Goal: Communication & Community: Share content

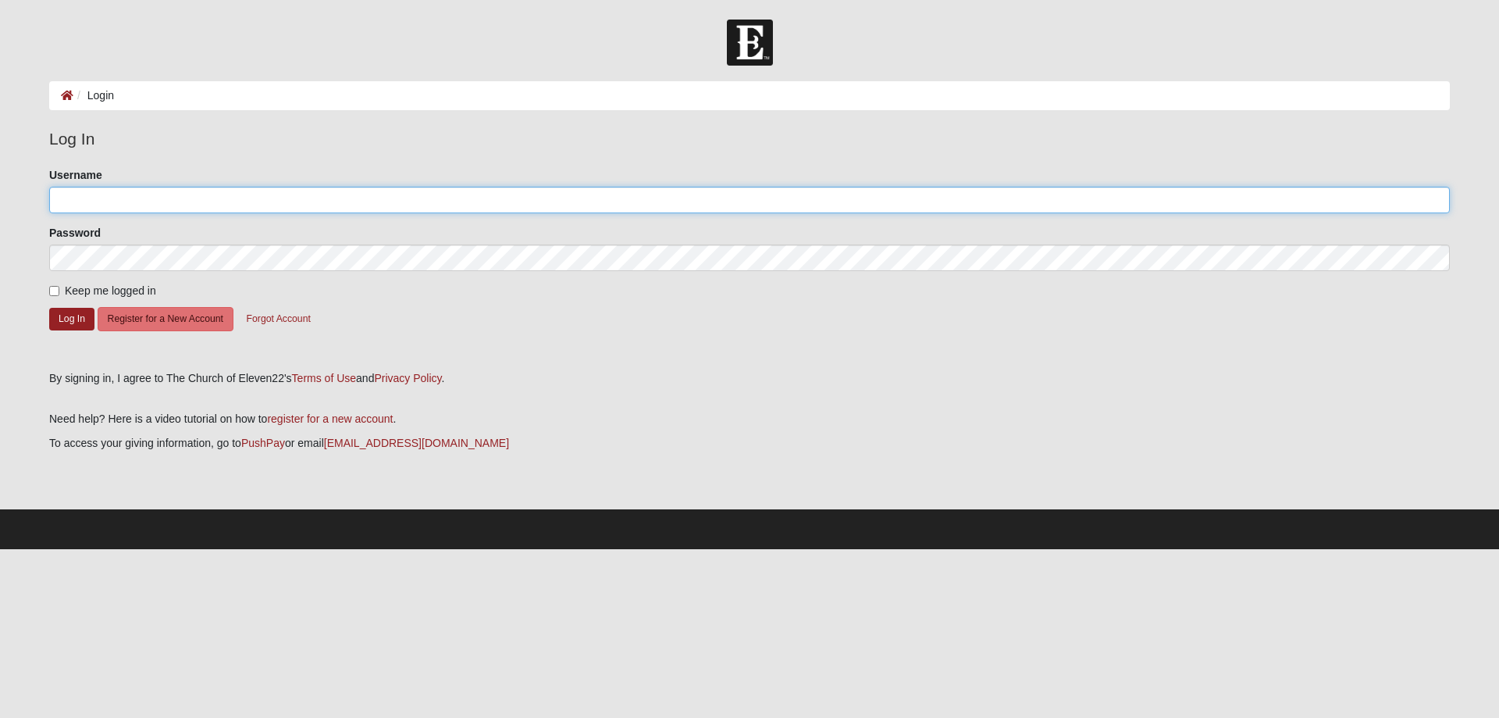
click at [83, 189] on input "Username" at bounding box center [749, 200] width 1401 height 27
type input "karey99"
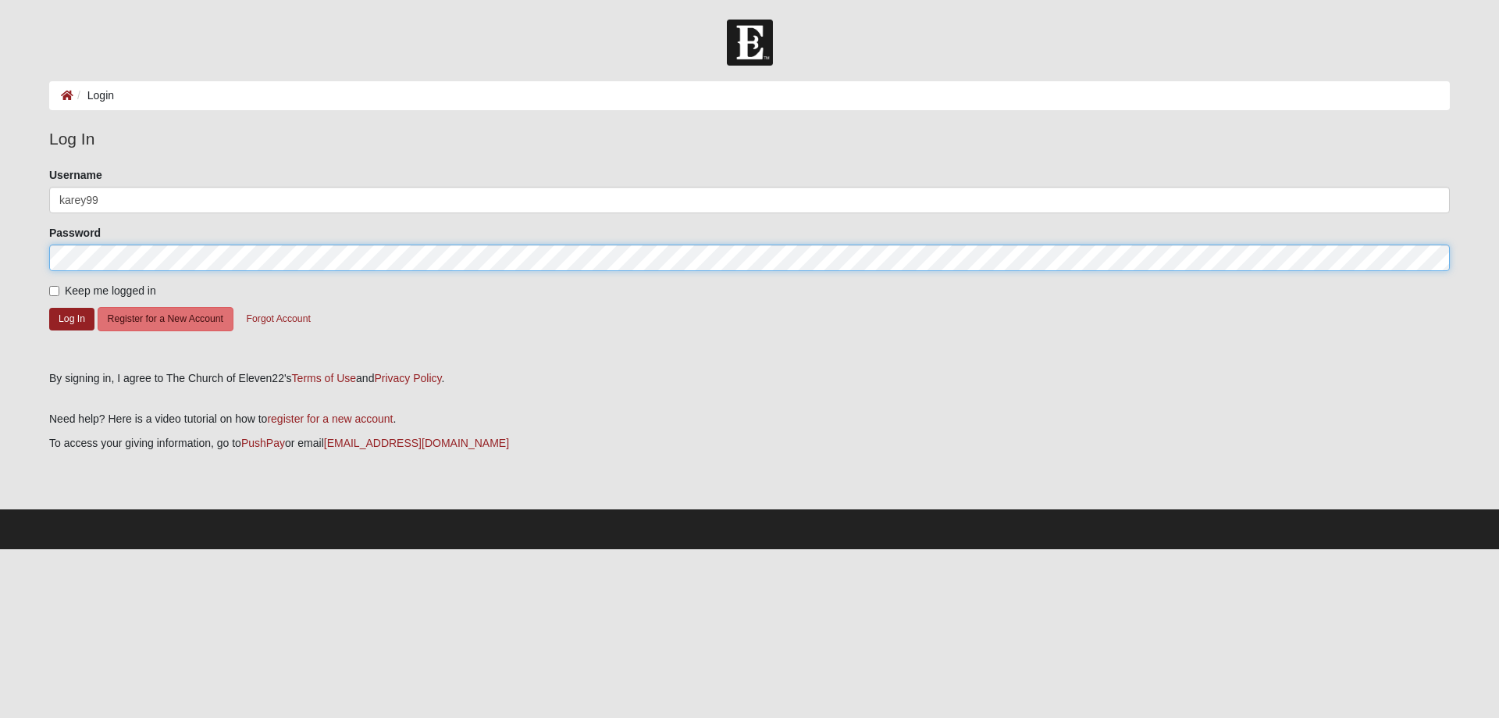
click at [49, 308] on button "Log In" at bounding box center [71, 319] width 45 height 23
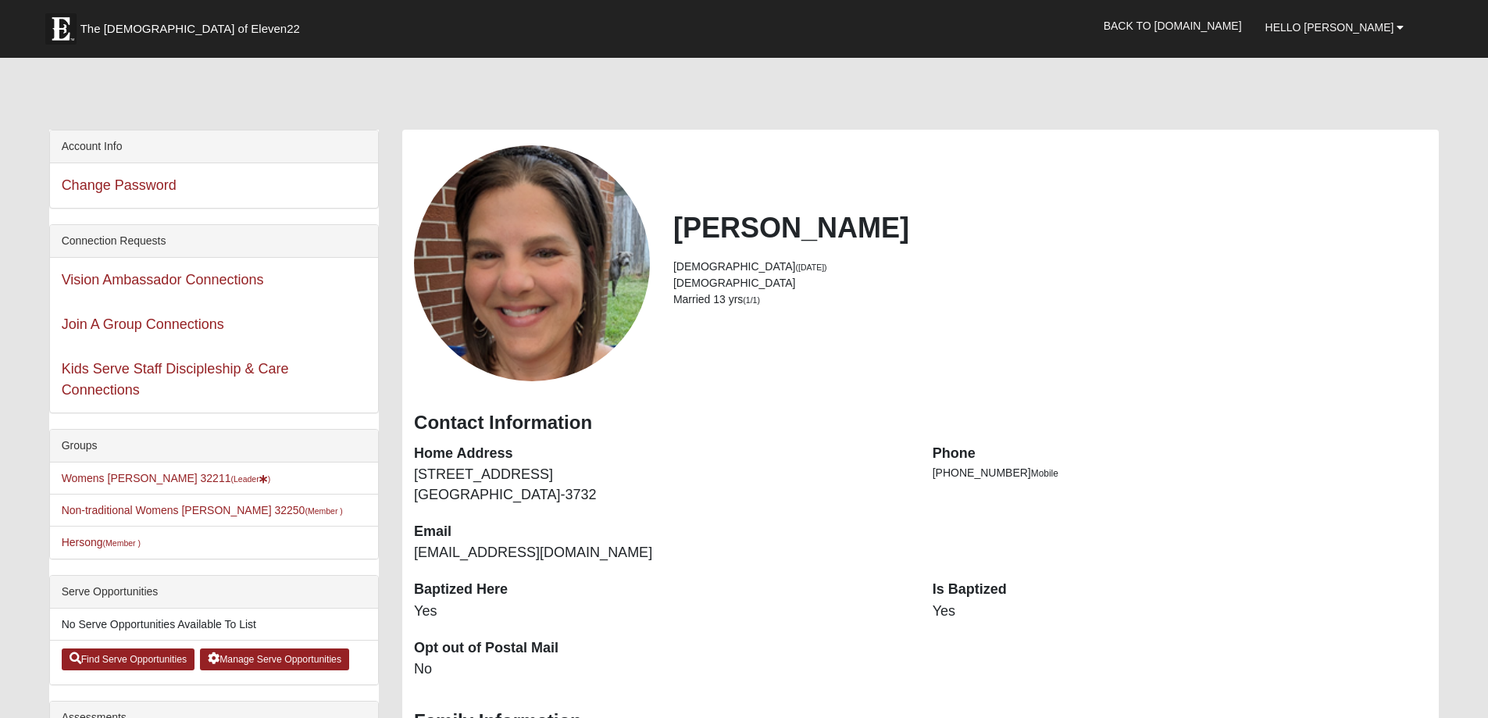
click at [1313, 257] on div "Karey Schlegel 48 years old (9/9/1976) Female Married 13 yrs (1/1)" at bounding box center [1049, 263] width 777 height 105
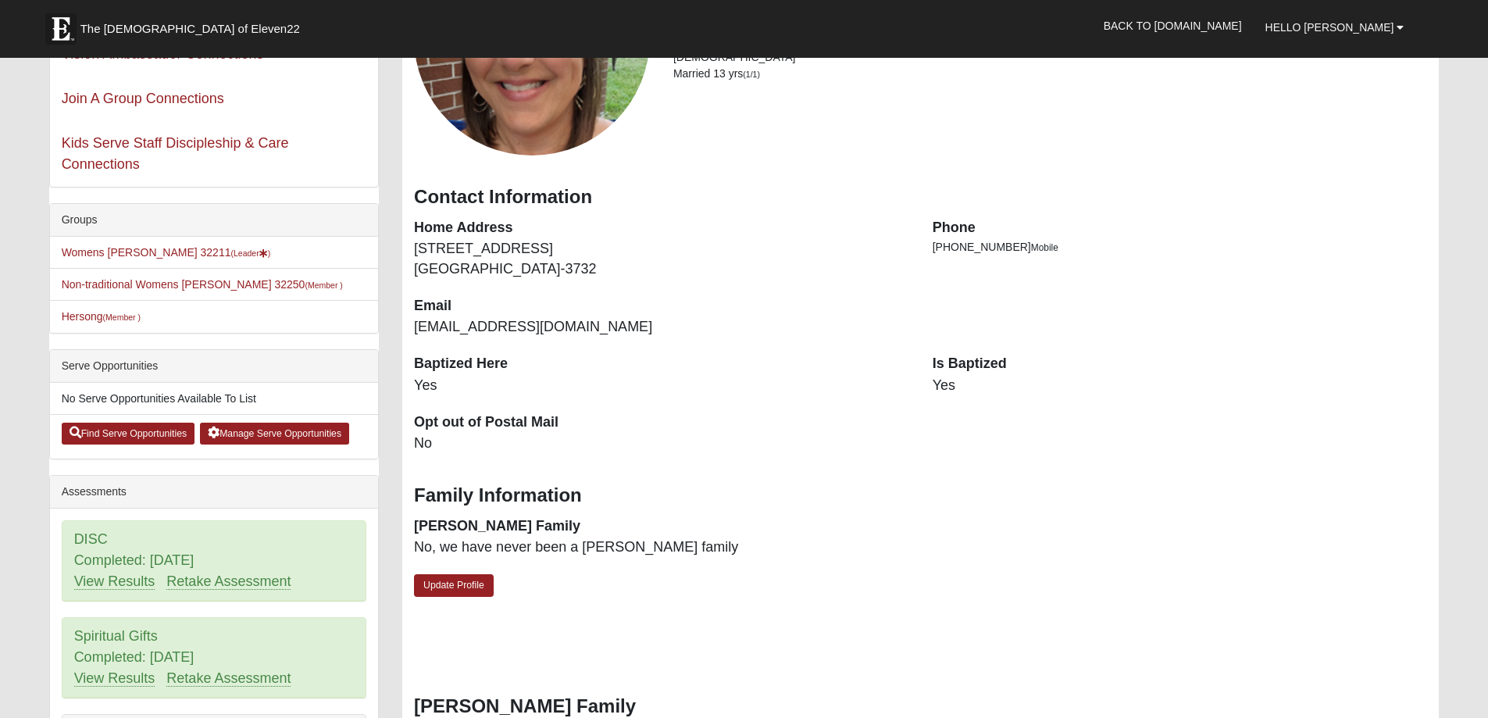
scroll to position [234, 0]
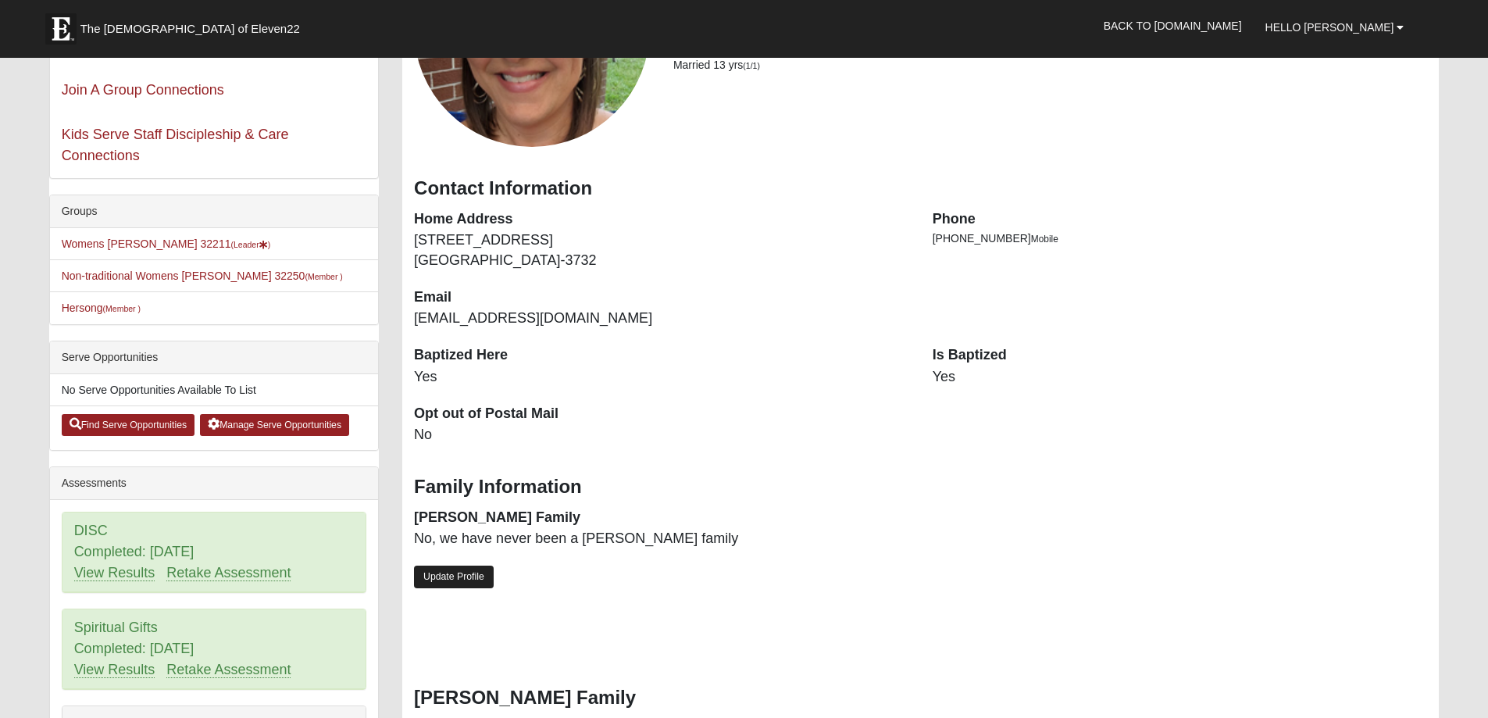
click at [439, 572] on link "Update Profile" at bounding box center [454, 576] width 80 height 23
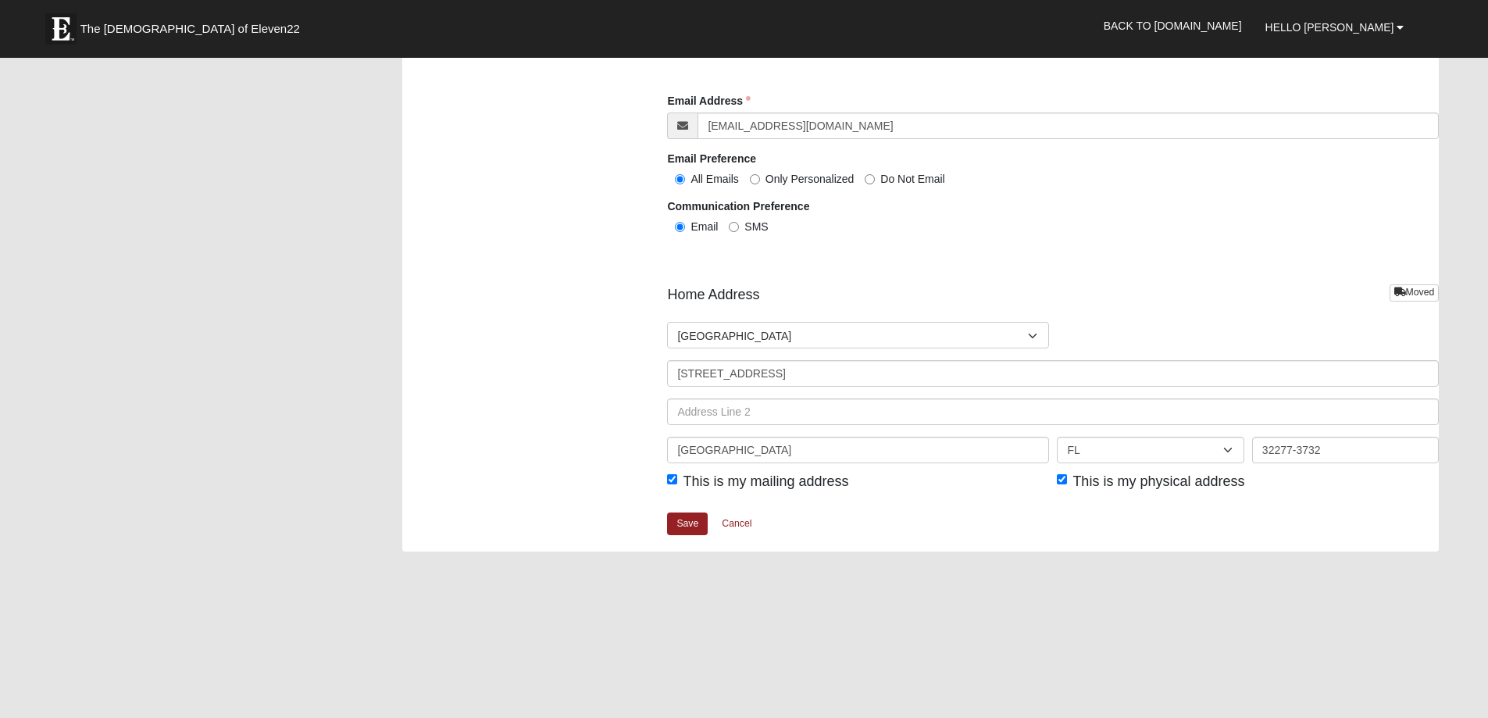
scroll to position [1718, 0]
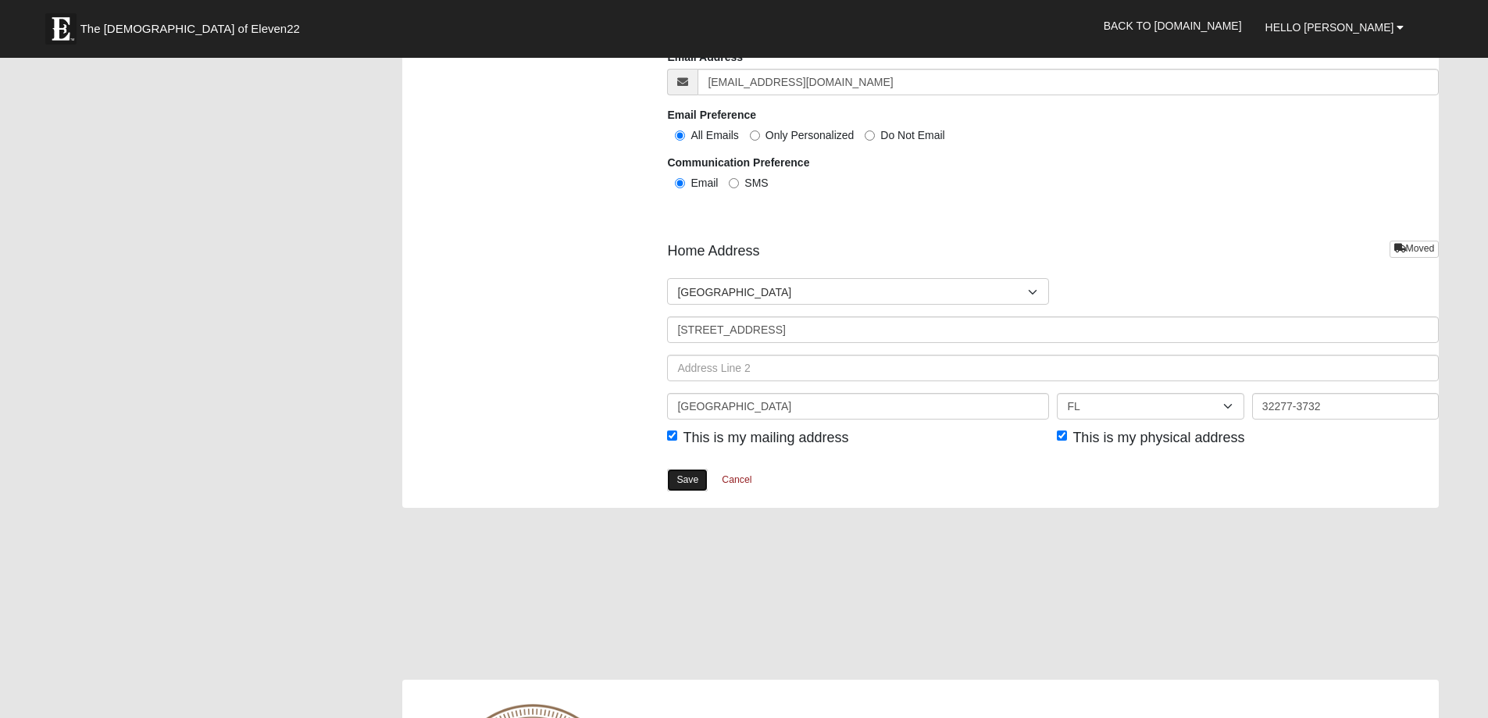
click at [676, 476] on link "Save" at bounding box center [687, 480] width 41 height 23
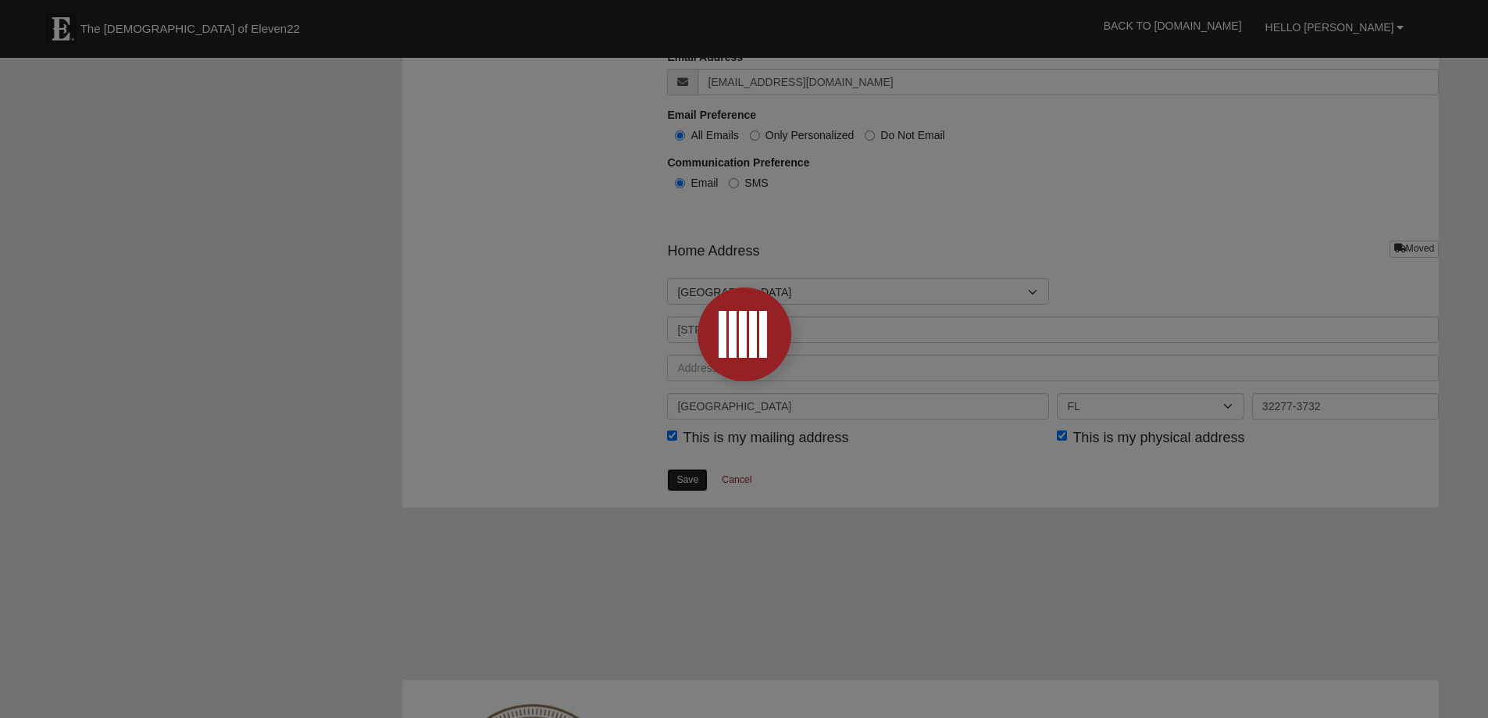
scroll to position [1723, 0]
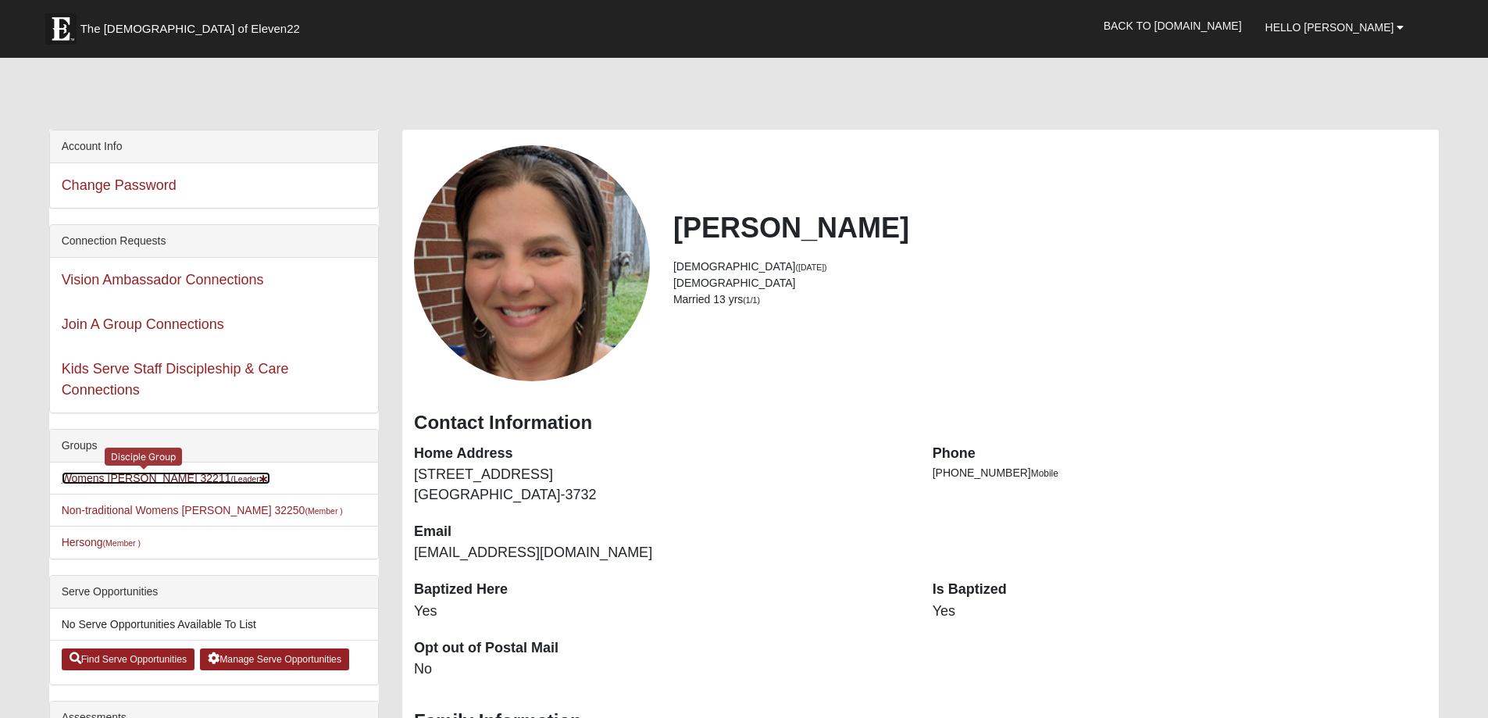
click at [64, 472] on link "Womens Gooden 32211 (Leader )" at bounding box center [166, 478] width 209 height 12
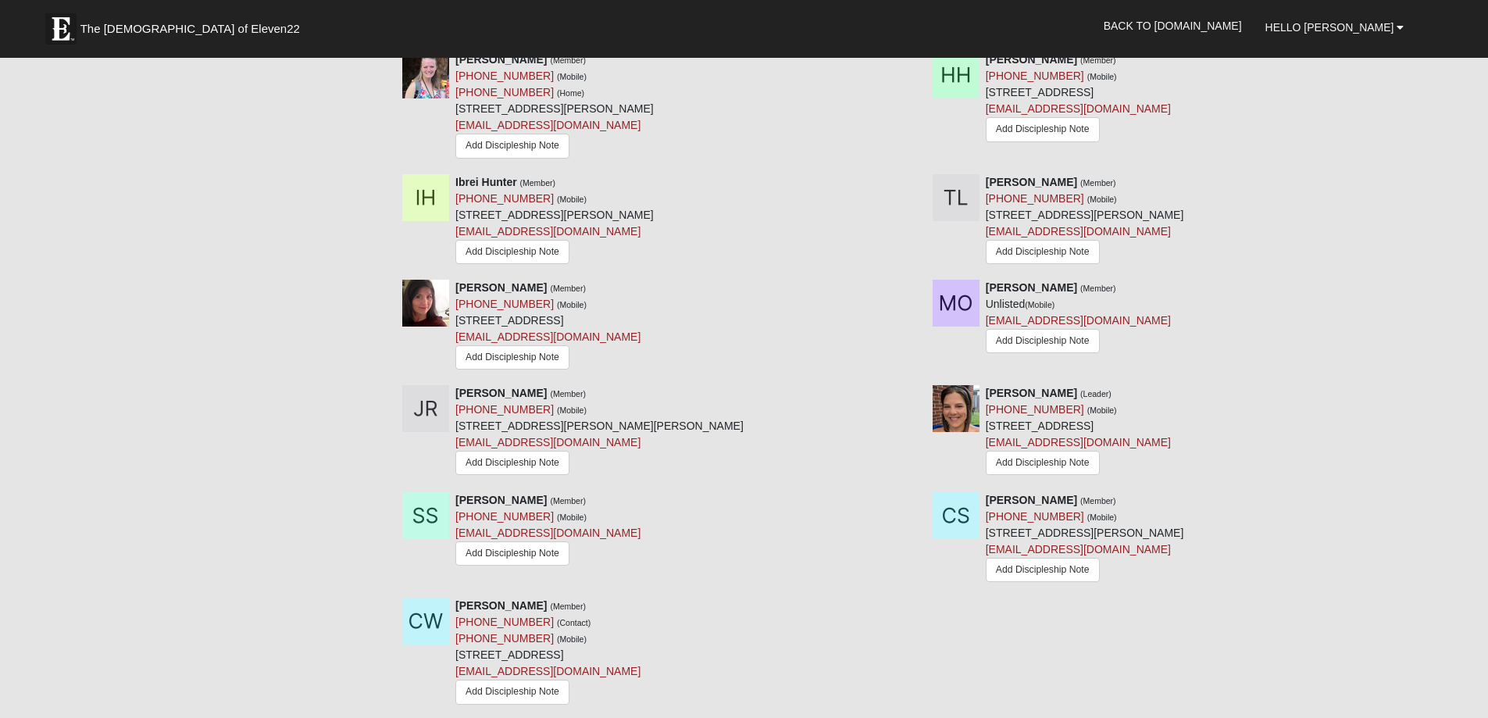
scroll to position [1518, 0]
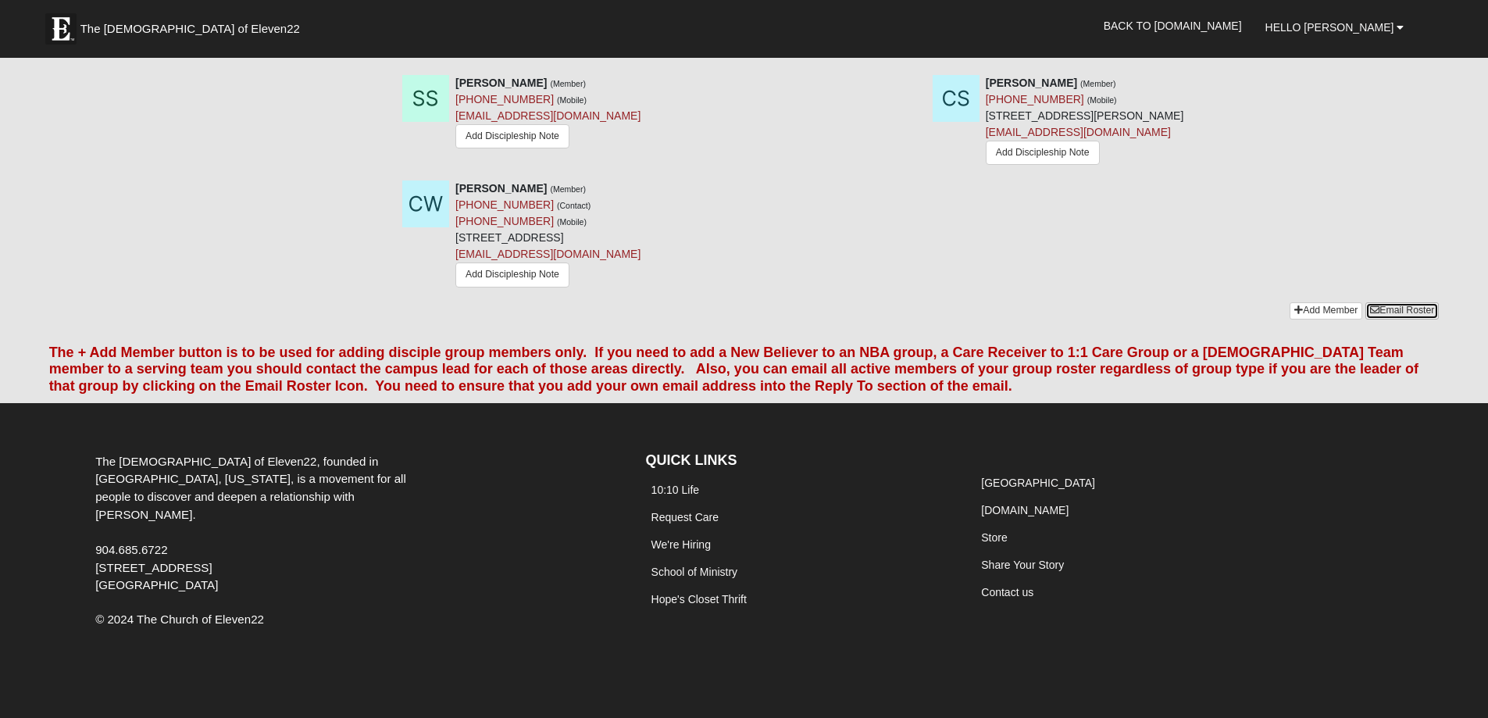
click at [1399, 315] on link "Email Roster" at bounding box center [1401, 310] width 73 height 16
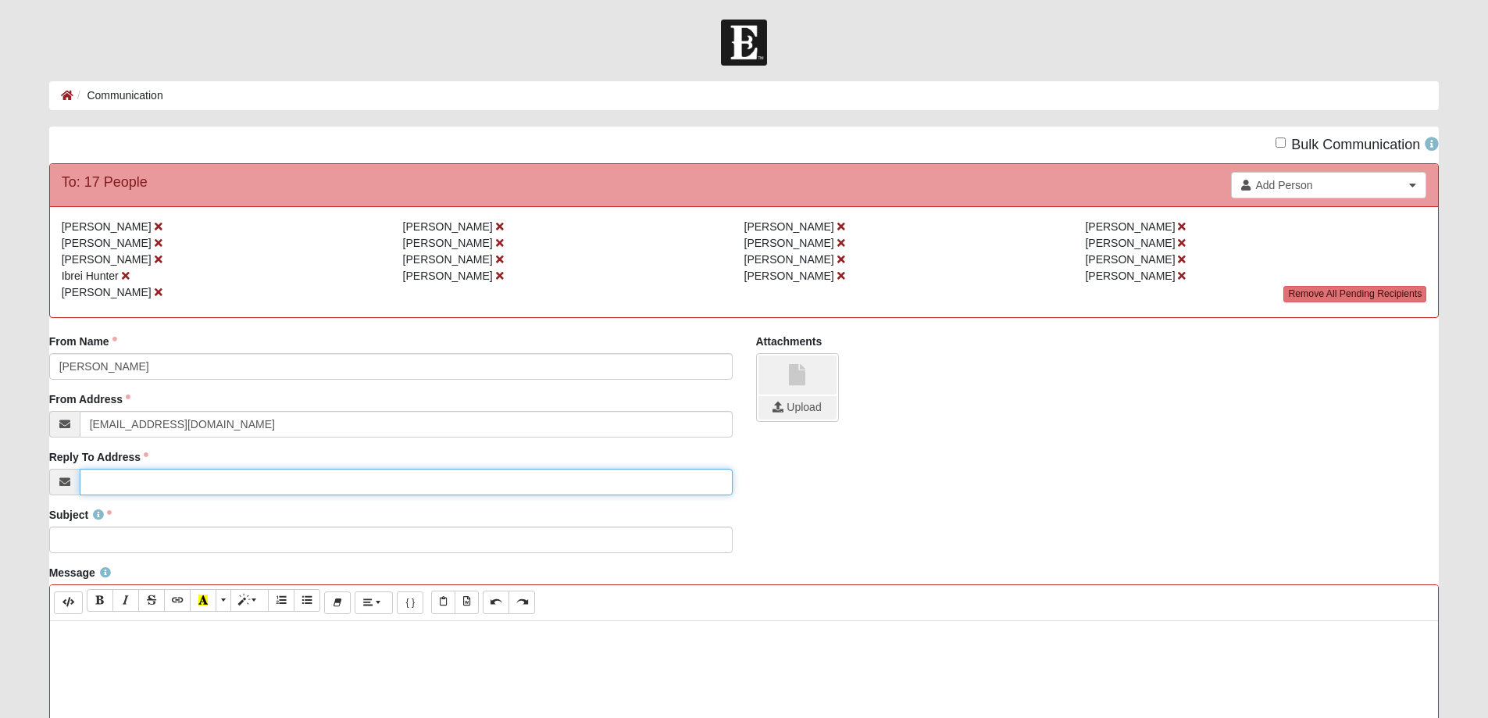
click at [150, 486] on input "Reply To Address" at bounding box center [406, 482] width 653 height 27
type input "[EMAIL_ADDRESS][DOMAIN_NAME]"
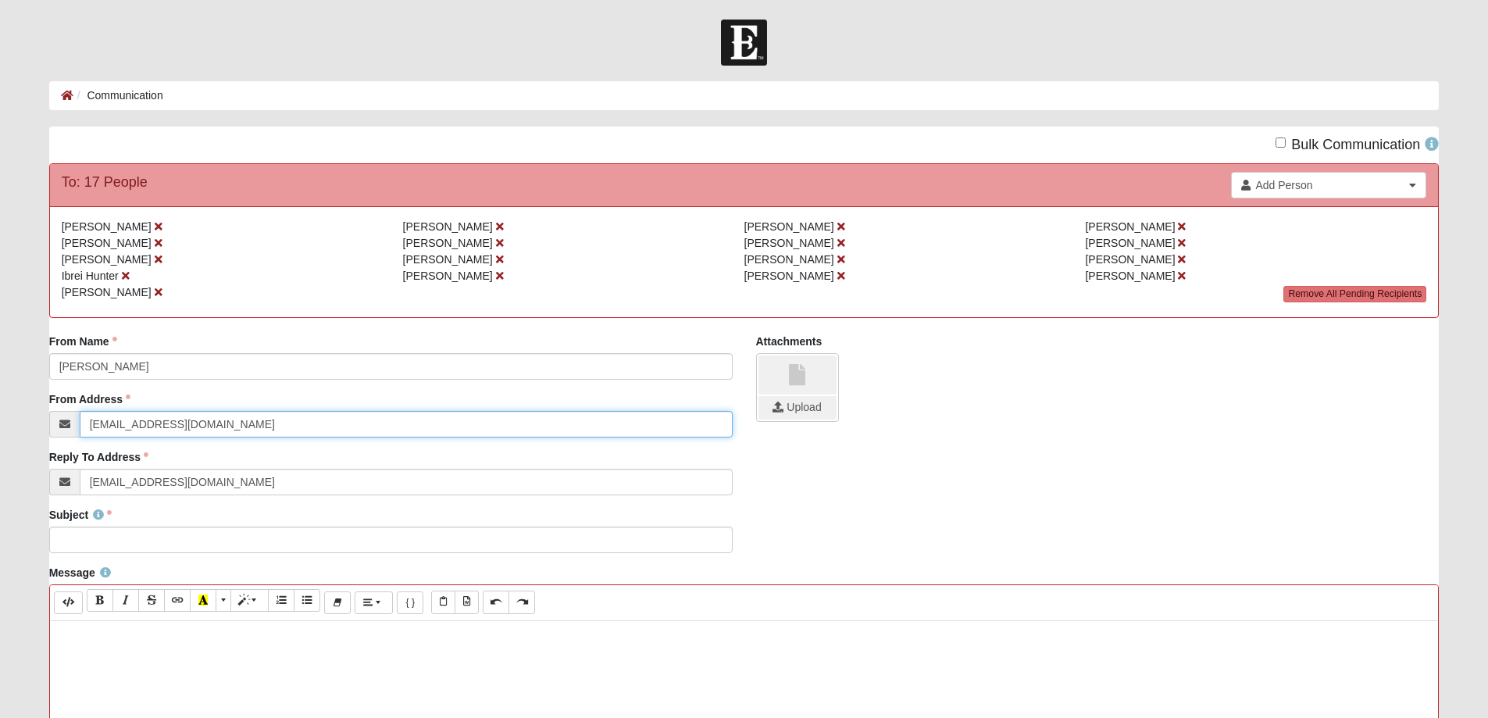
drag, startPoint x: 216, startPoint y: 429, endPoint x: 52, endPoint y: 414, distance: 163.9
click at [52, 414] on div "[EMAIL_ADDRESS][DOMAIN_NAME]" at bounding box center [390, 424] width 683 height 27
type input "[EMAIL_ADDRESS][DOMAIN_NAME]"
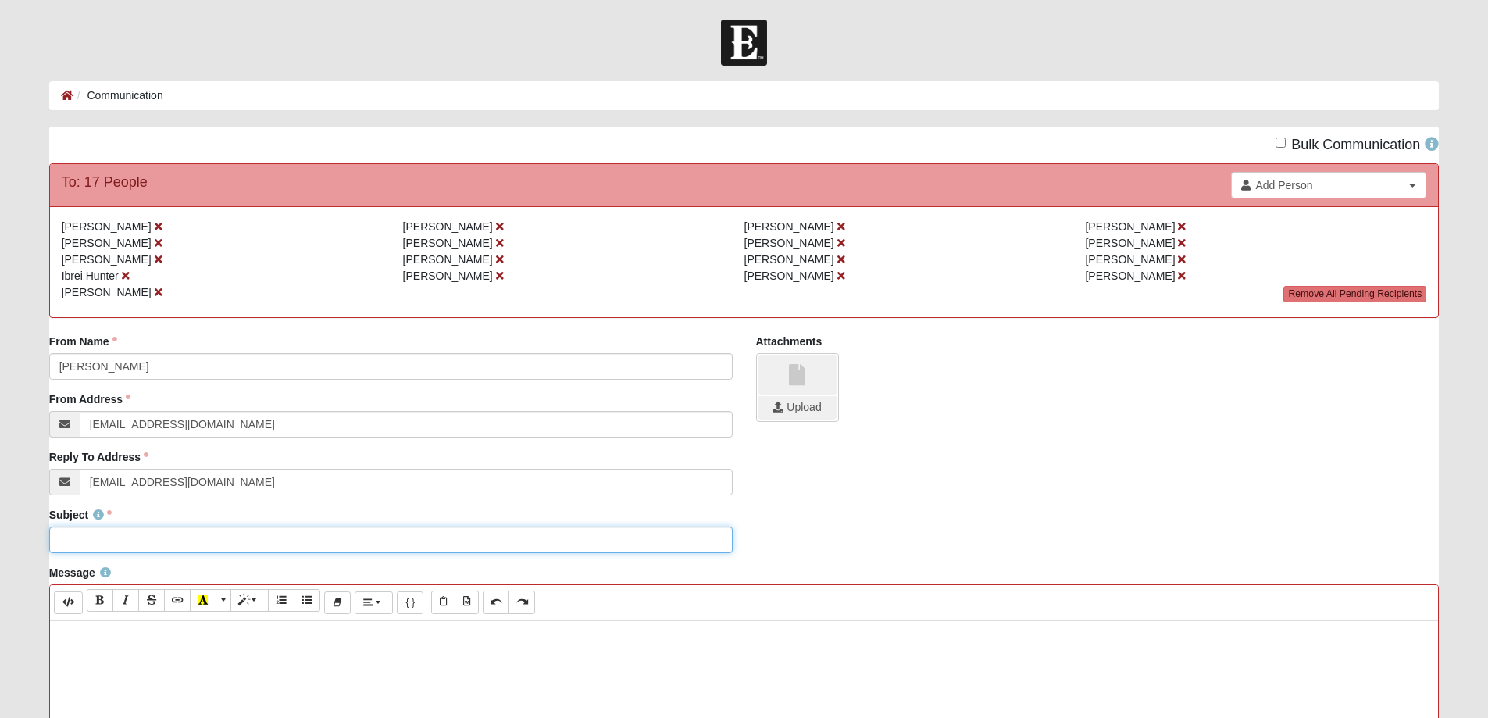
click at [157, 540] on input "Subject" at bounding box center [390, 539] width 683 height 27
type input "[PERSON_NAME]: What Kind of (Wo)Man Are You?"
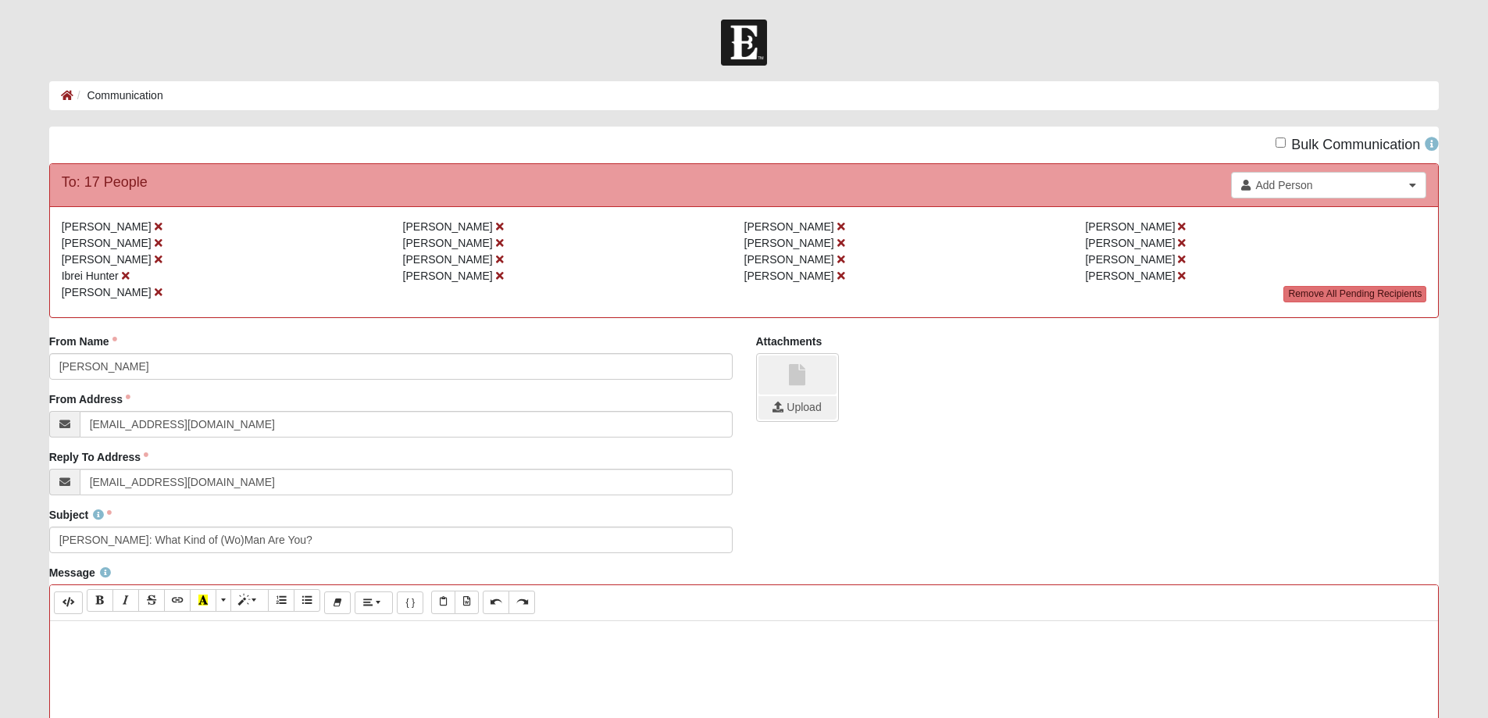
click at [180, 633] on p at bounding box center [744, 637] width 1373 height 16
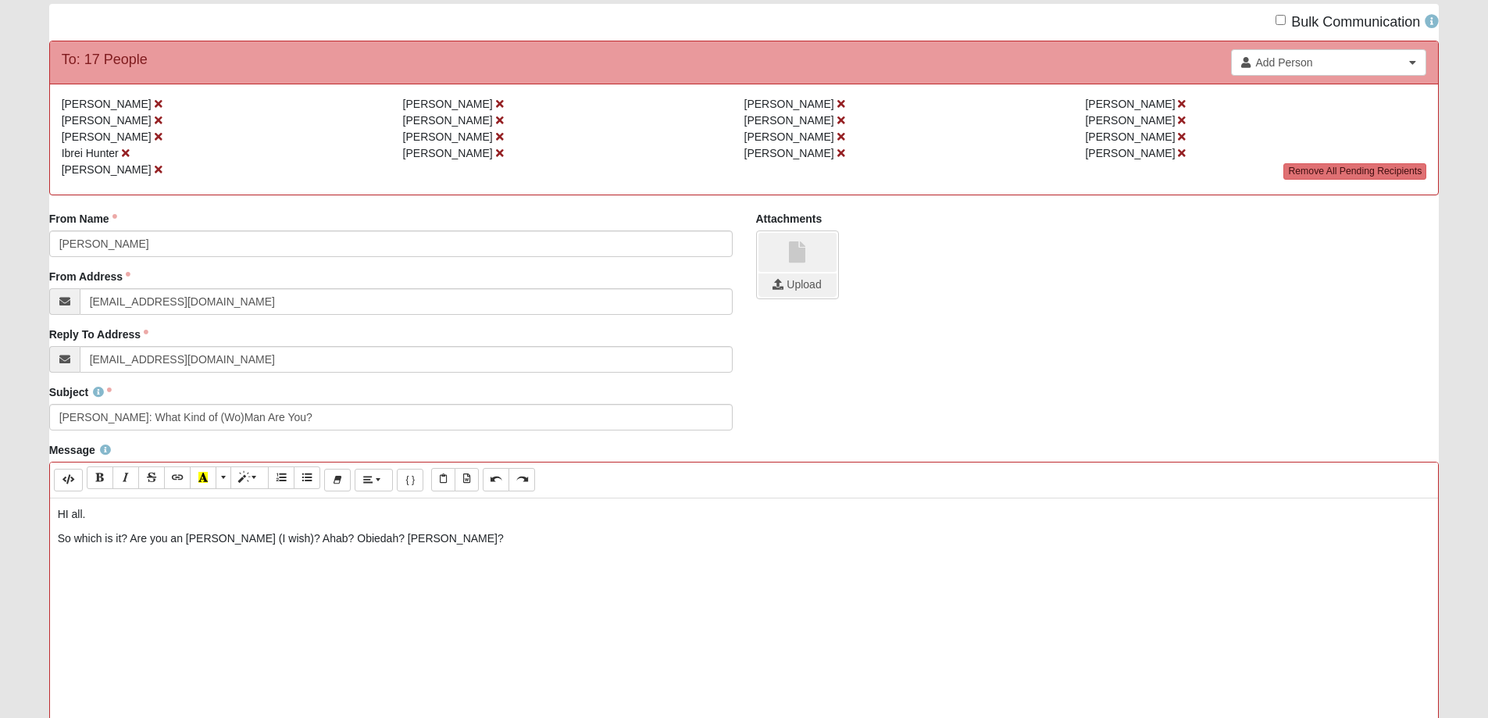
scroll to position [156, 0]
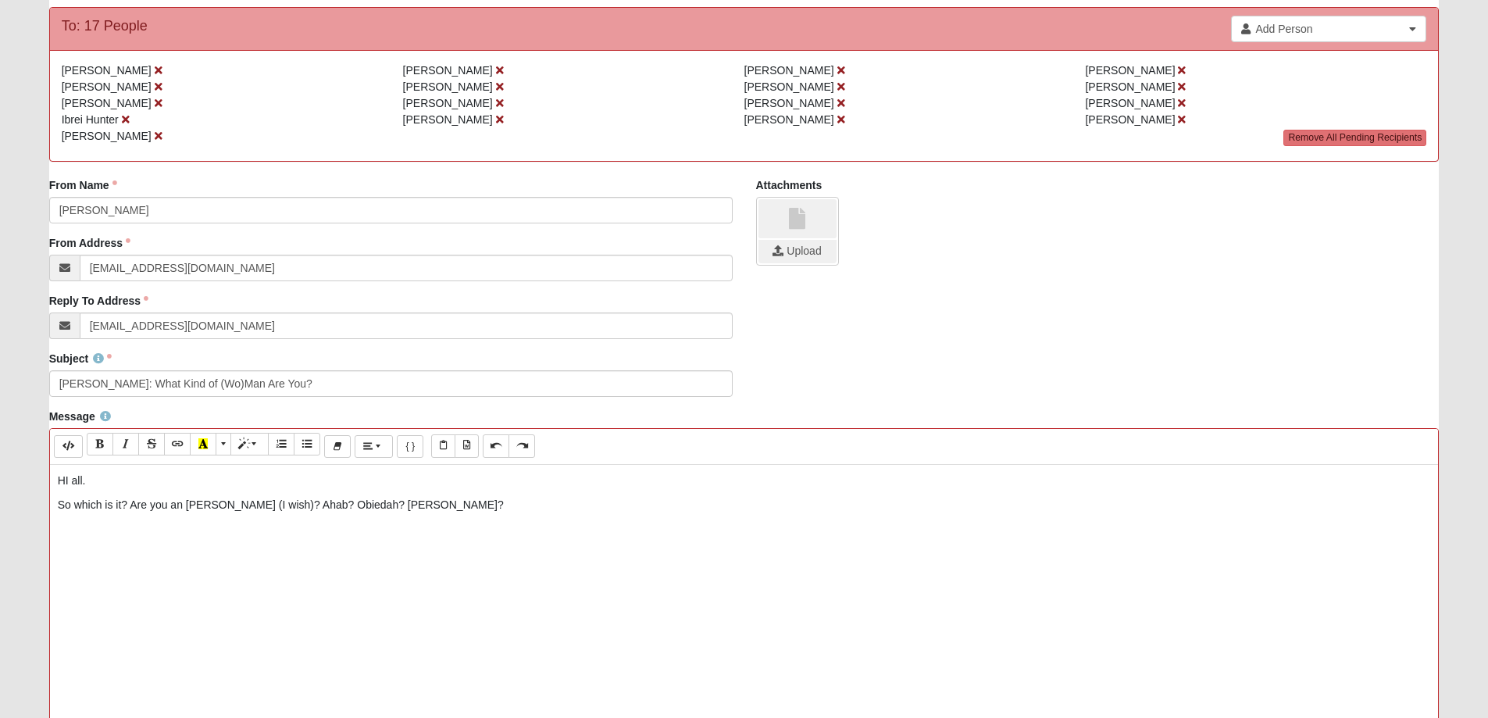
click at [305, 504] on p "So which is it? Are you an [PERSON_NAME] (I wish)? Ahab? Obiedah? [PERSON_NAME]?" at bounding box center [744, 505] width 1373 height 16
click at [393, 496] on div "HI all. So which is it? Are you an [PERSON_NAME] (I wish)? Ahab? Obadiah? [PERS…" at bounding box center [744, 699] width 1388 height 469
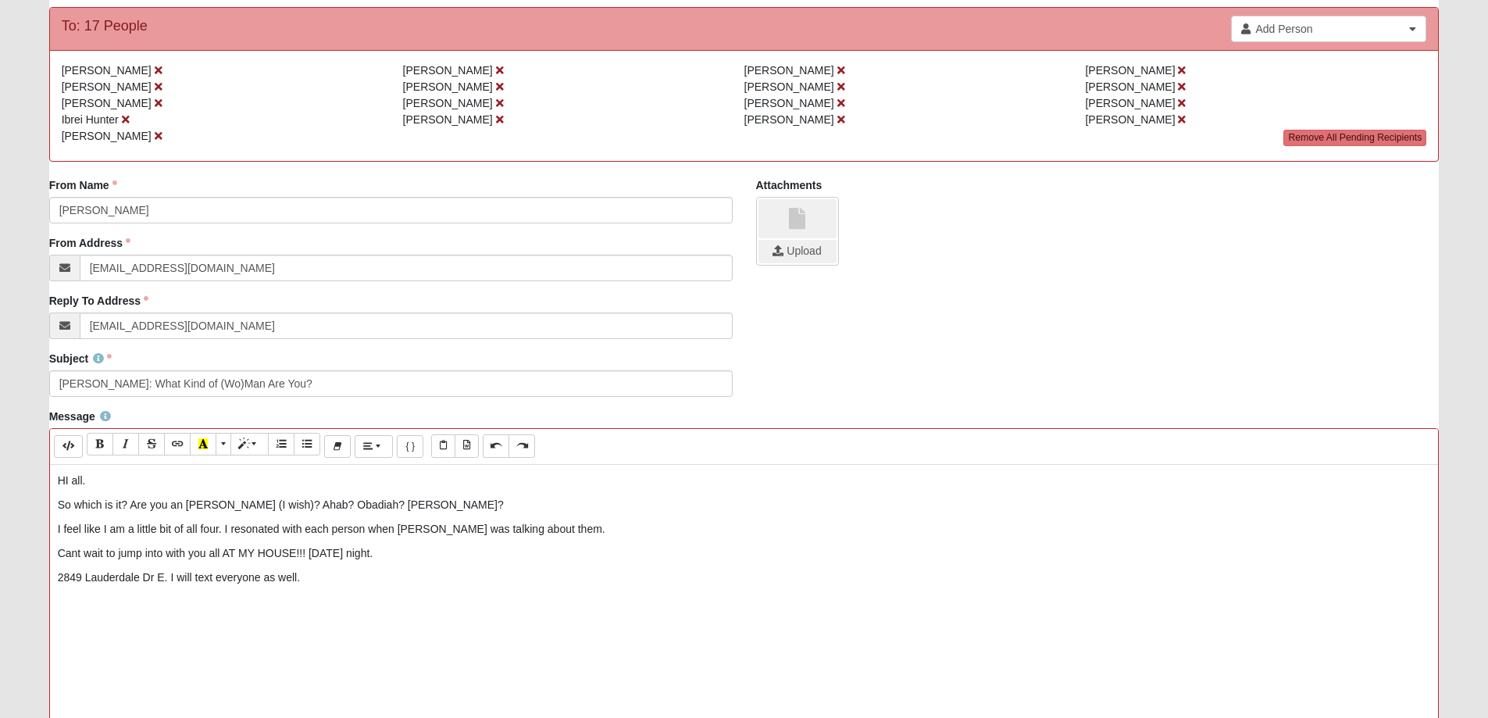
click at [378, 570] on p "2849 Lauderdale Dr E. I will text everyone as well." at bounding box center [744, 577] width 1373 height 16
click at [73, 630] on p at bounding box center [744, 626] width 1373 height 16
click at [59, 611] on div "HI all. So which is it? Are you an [PERSON_NAME] (I wish)? Ahab? Obadiah? [PERS…" at bounding box center [744, 699] width 1388 height 469
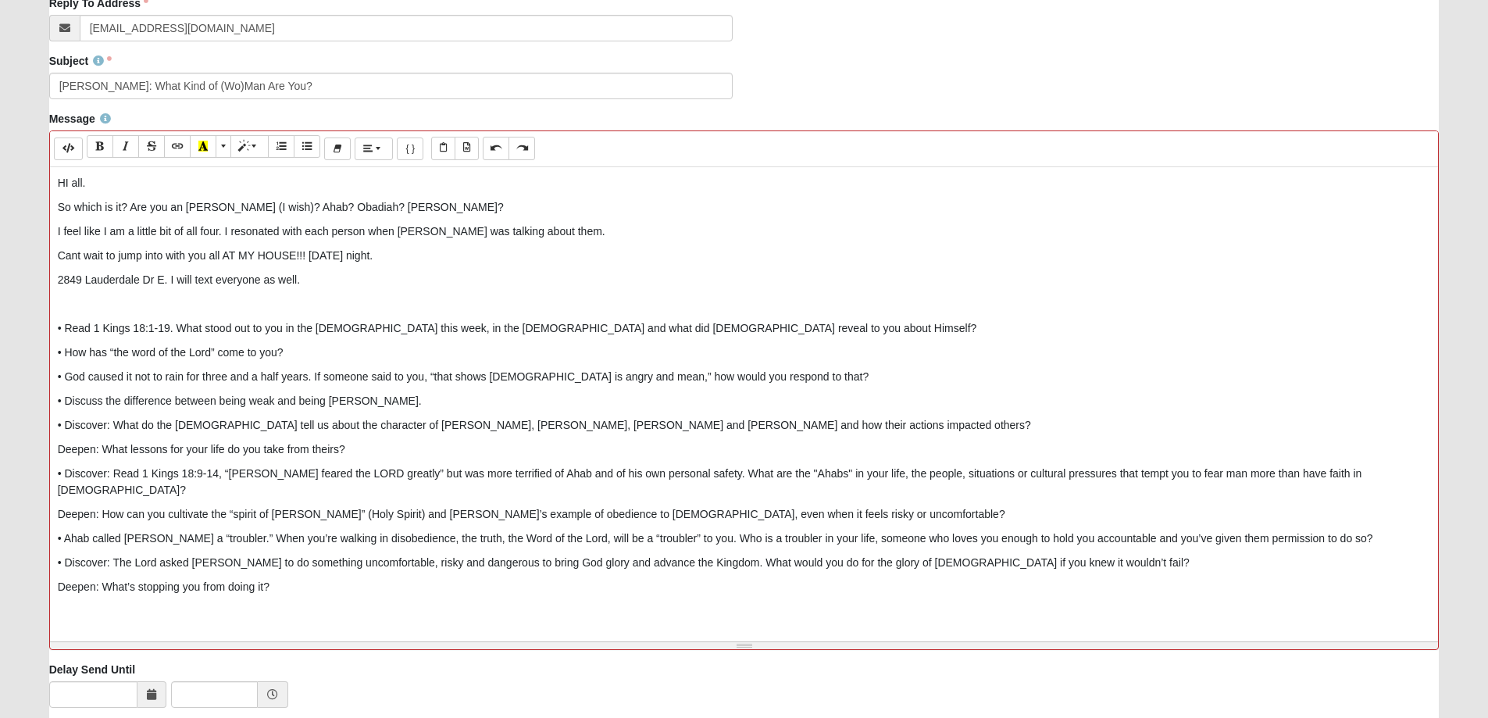
scroll to position [469, 0]
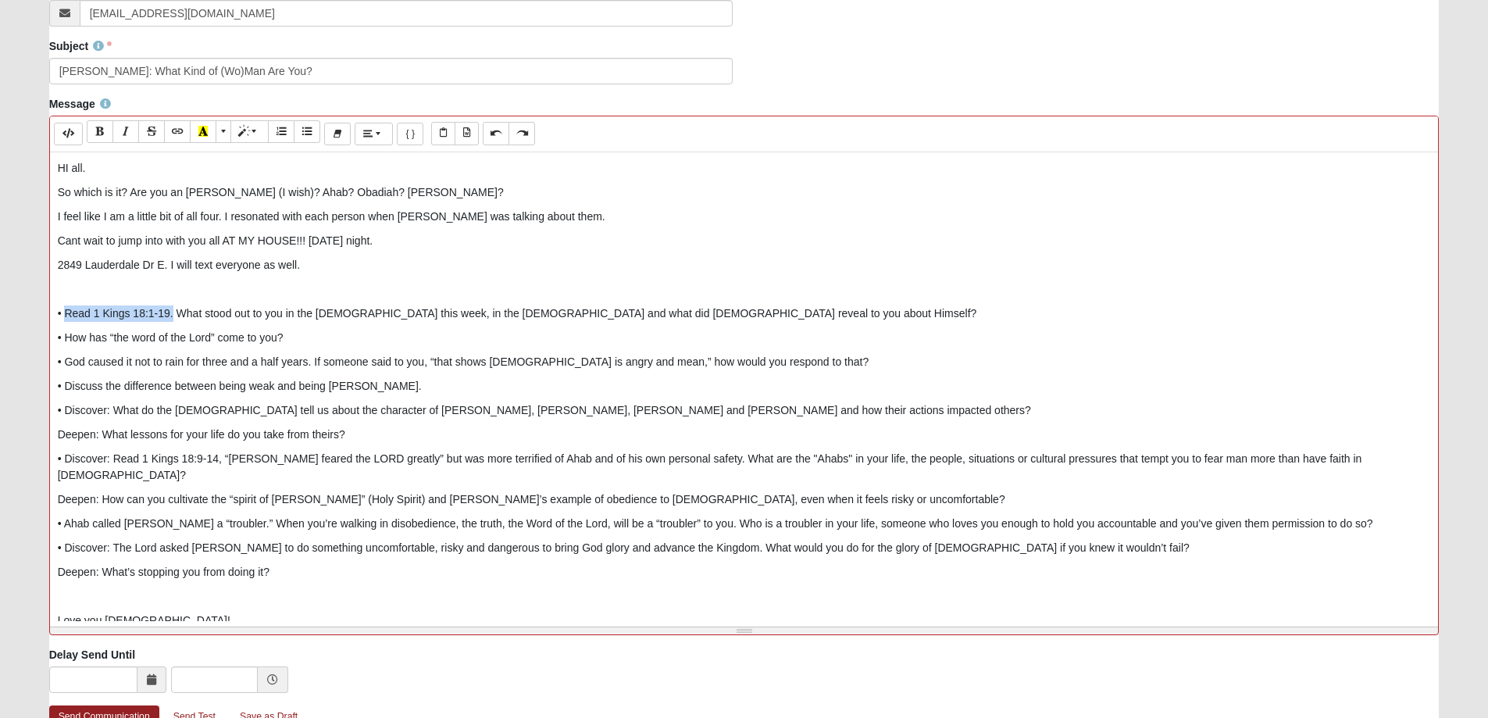
drag, startPoint x: 63, startPoint y: 312, endPoint x: 173, endPoint y: 312, distance: 109.3
click at [173, 312] on p "• Read 1 Kings 18:1-19. What stood out to you in the [DEMOGRAPHIC_DATA] this we…" at bounding box center [744, 313] width 1373 height 16
click at [100, 130] on icon "Bold (CTRL+B)" at bounding box center [99, 131] width 9 height 11
drag, startPoint x: 62, startPoint y: 408, endPoint x: 109, endPoint y: 406, distance: 46.1
click at [109, 406] on p "• Discover: What do the [DEMOGRAPHIC_DATA] tell us about the character of [PERS…" at bounding box center [744, 410] width 1373 height 16
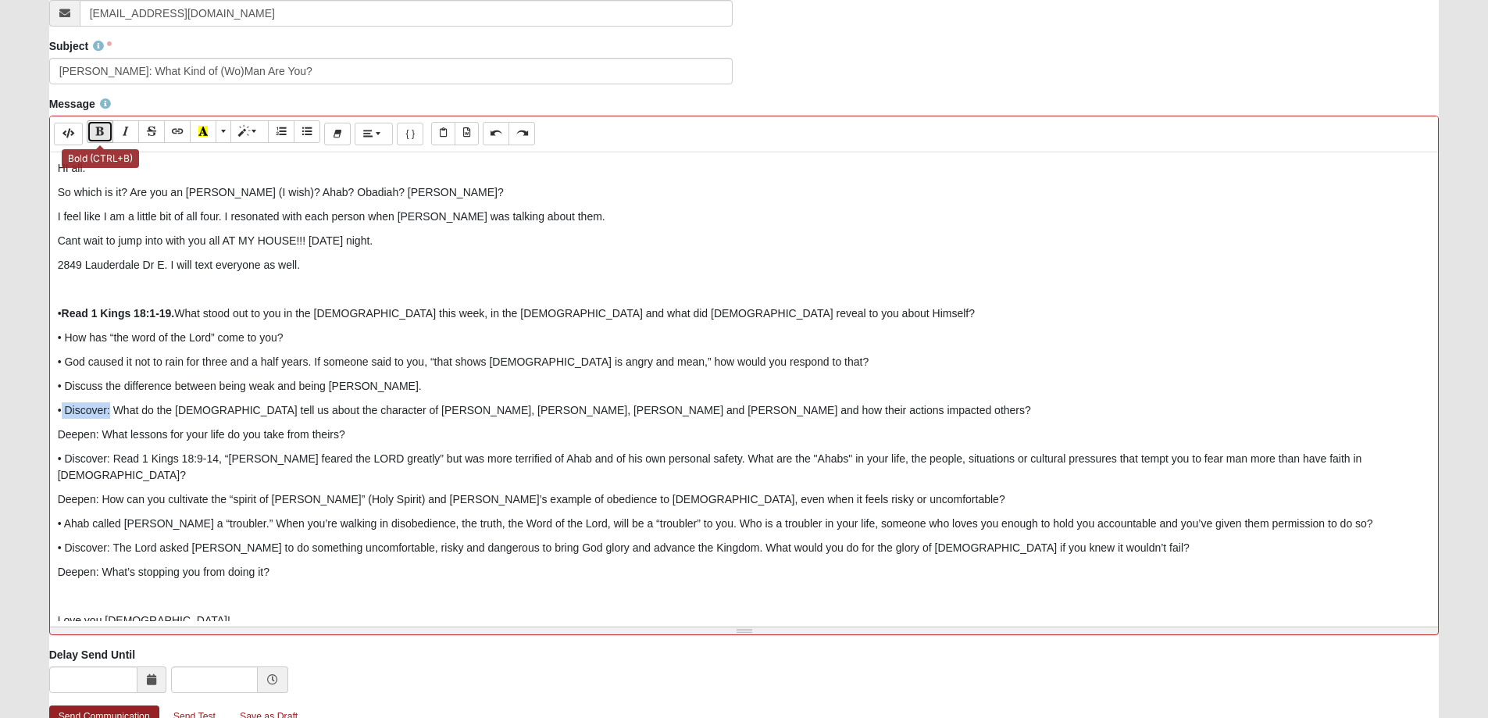
click at [99, 139] on button "Bold (CTRL+B)" at bounding box center [100, 131] width 27 height 23
drag, startPoint x: 56, startPoint y: 429, endPoint x: 98, endPoint y: 429, distance: 41.4
click at [98, 429] on div "HI all. So which is it? Are you an [PERSON_NAME] (I wish)? Ahab? Obadiah? [PERS…" at bounding box center [744, 386] width 1388 height 469
click at [99, 123] on button "Bold (CTRL+B)" at bounding box center [100, 131] width 27 height 23
click at [54, 337] on div "HI all. So which is it? Are you an [PERSON_NAME] (I wish)? Ahab? Obadiah? [PERS…" at bounding box center [744, 386] width 1388 height 469
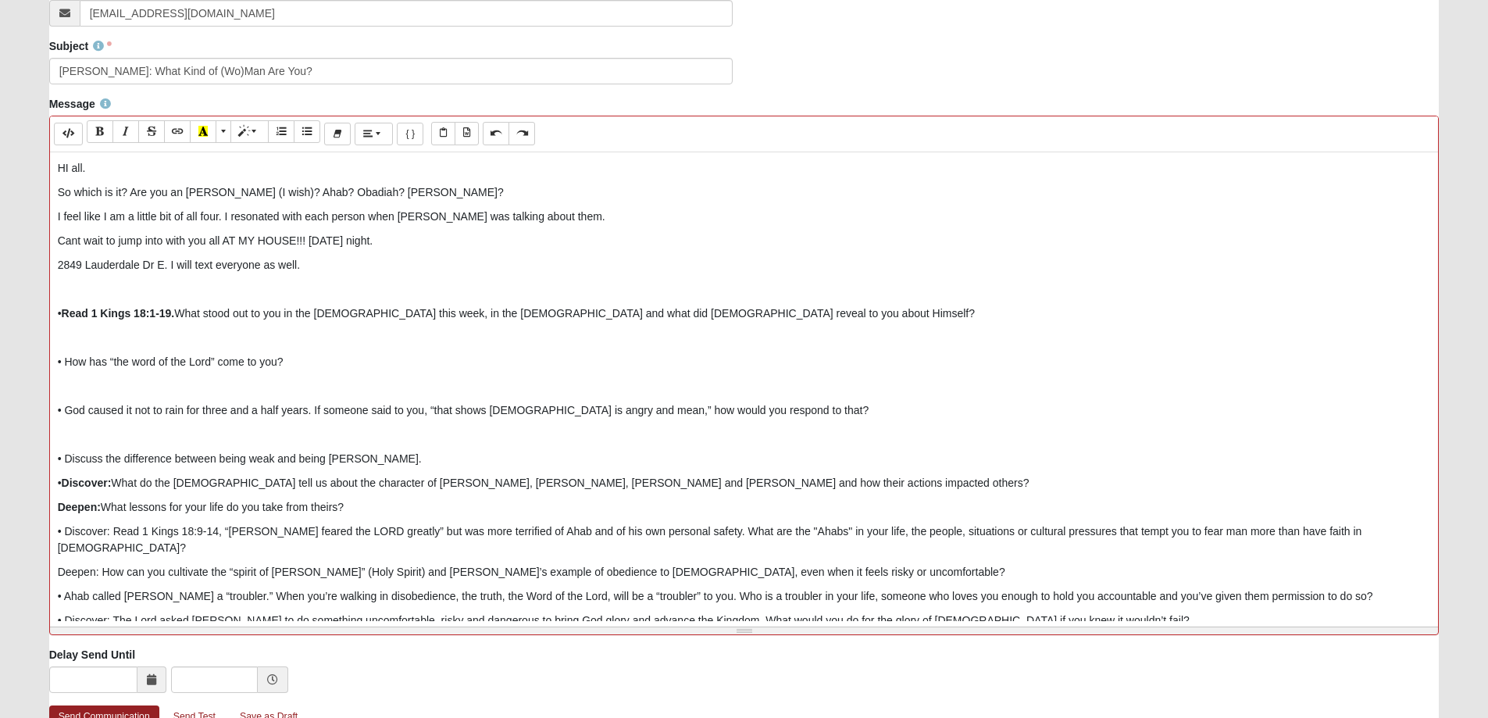
scroll to position [80, 0]
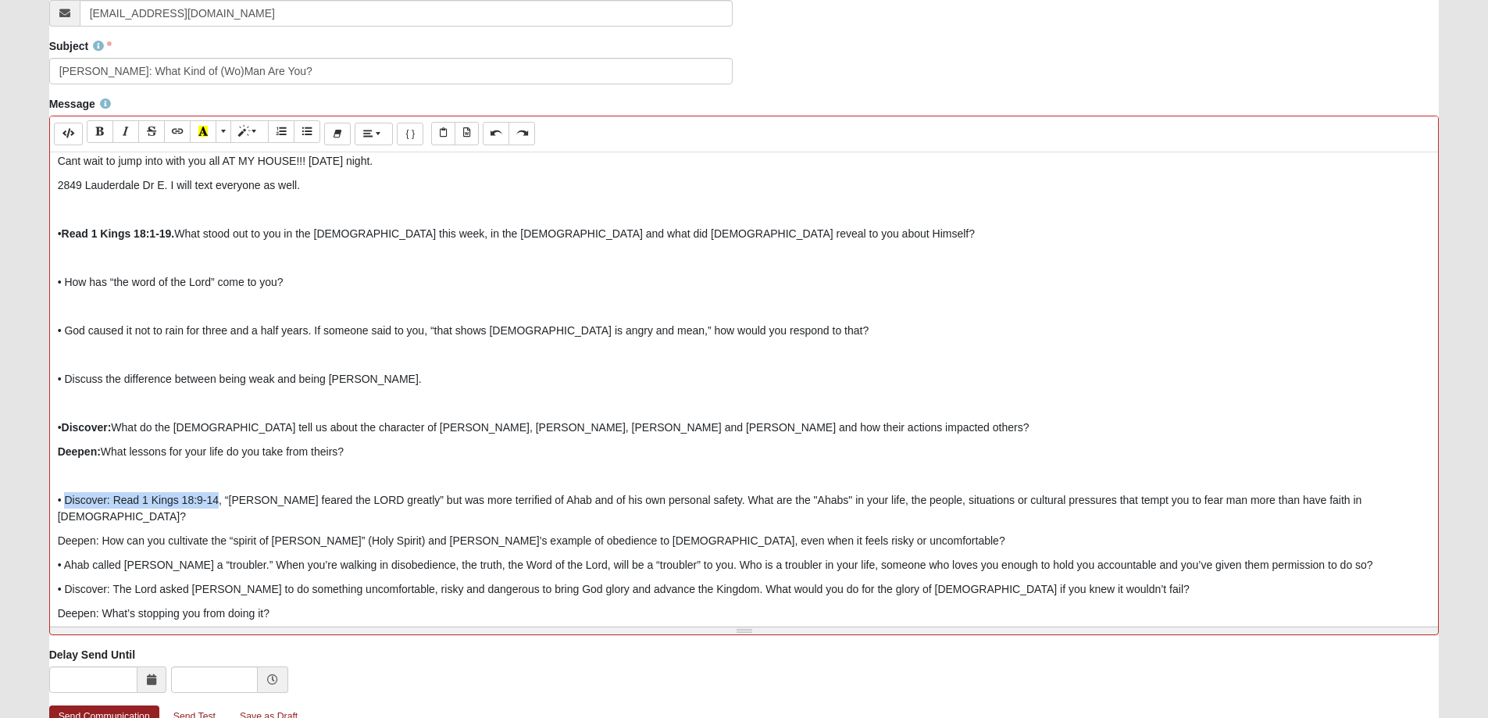
drag, startPoint x: 66, startPoint y: 500, endPoint x: 217, endPoint y: 502, distance: 150.7
click at [217, 502] on p "• Discover: Read 1 Kings 18:9-14, “[PERSON_NAME] feared the LORD greatly” but w…" at bounding box center [744, 508] width 1373 height 33
click at [103, 127] on icon "Bold (CTRL+B)" at bounding box center [99, 131] width 9 height 11
drag, startPoint x: 55, startPoint y: 524, endPoint x: 102, endPoint y: 518, distance: 47.3
click at [102, 518] on div "HI all. So which is it? Are you an [PERSON_NAME] (I wish)? Ahab? Obadiah? [PERS…" at bounding box center [744, 386] width 1388 height 469
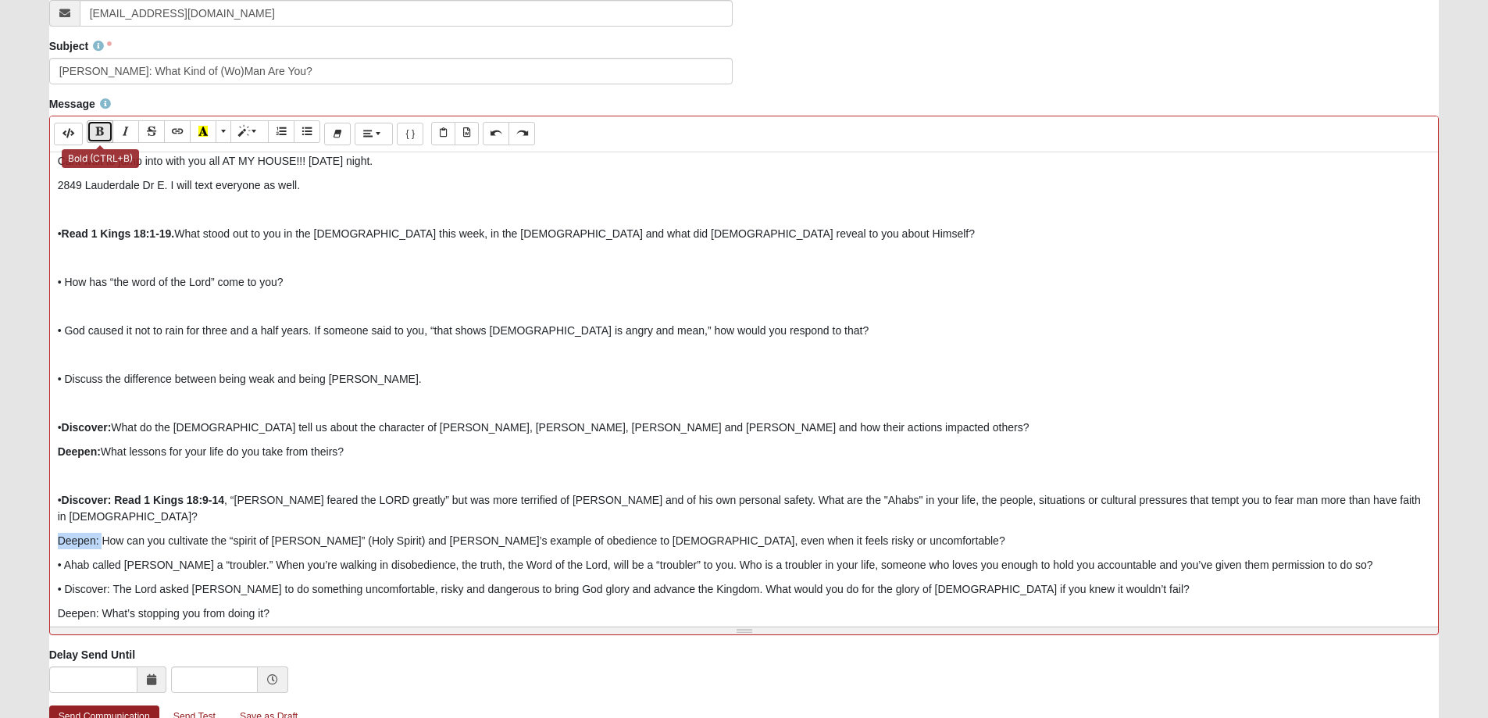
click at [96, 129] on icon "Bold (CTRL+B)" at bounding box center [99, 131] width 9 height 11
click at [55, 547] on div "HI all. So which is it? Are you an [PERSON_NAME] (I wish)? Ahab? Obadiah? [PERS…" at bounding box center [744, 386] width 1388 height 469
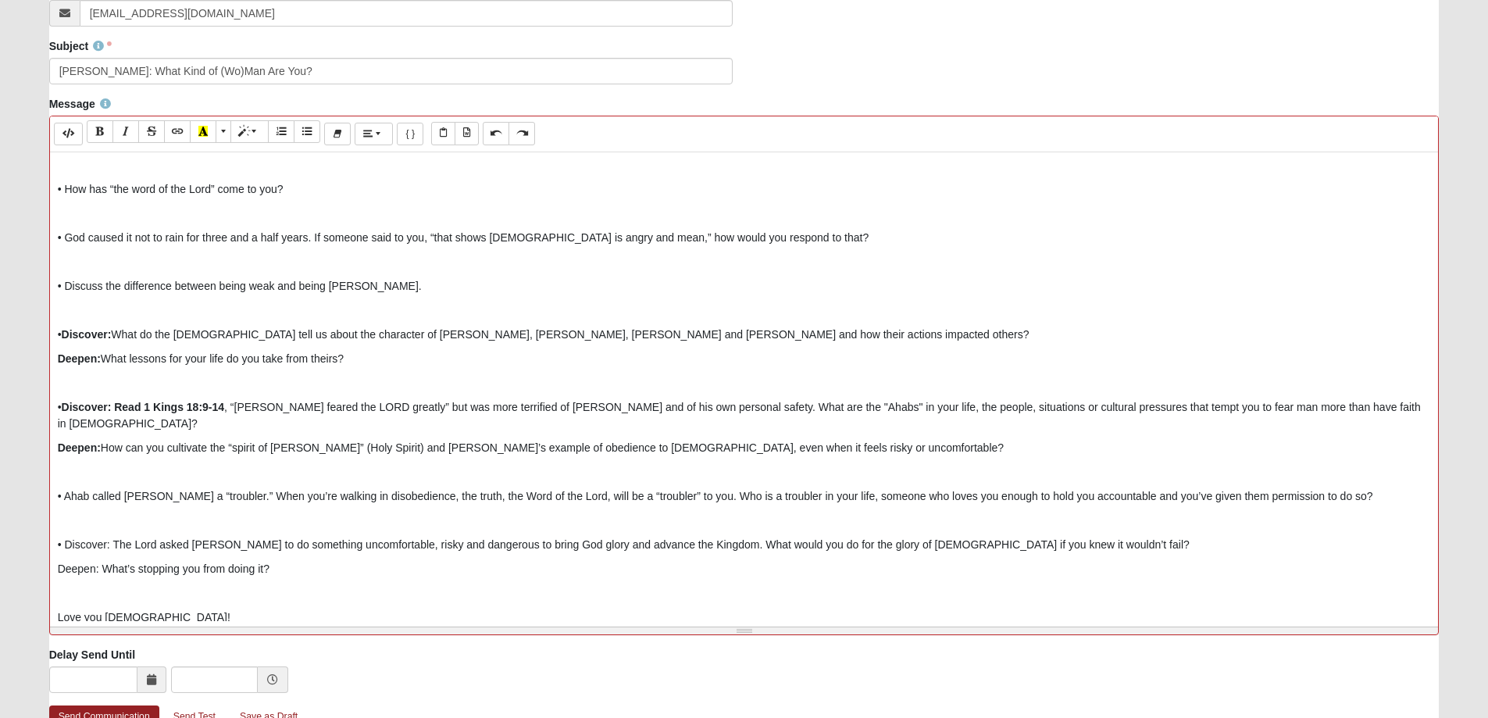
scroll to position [176, 0]
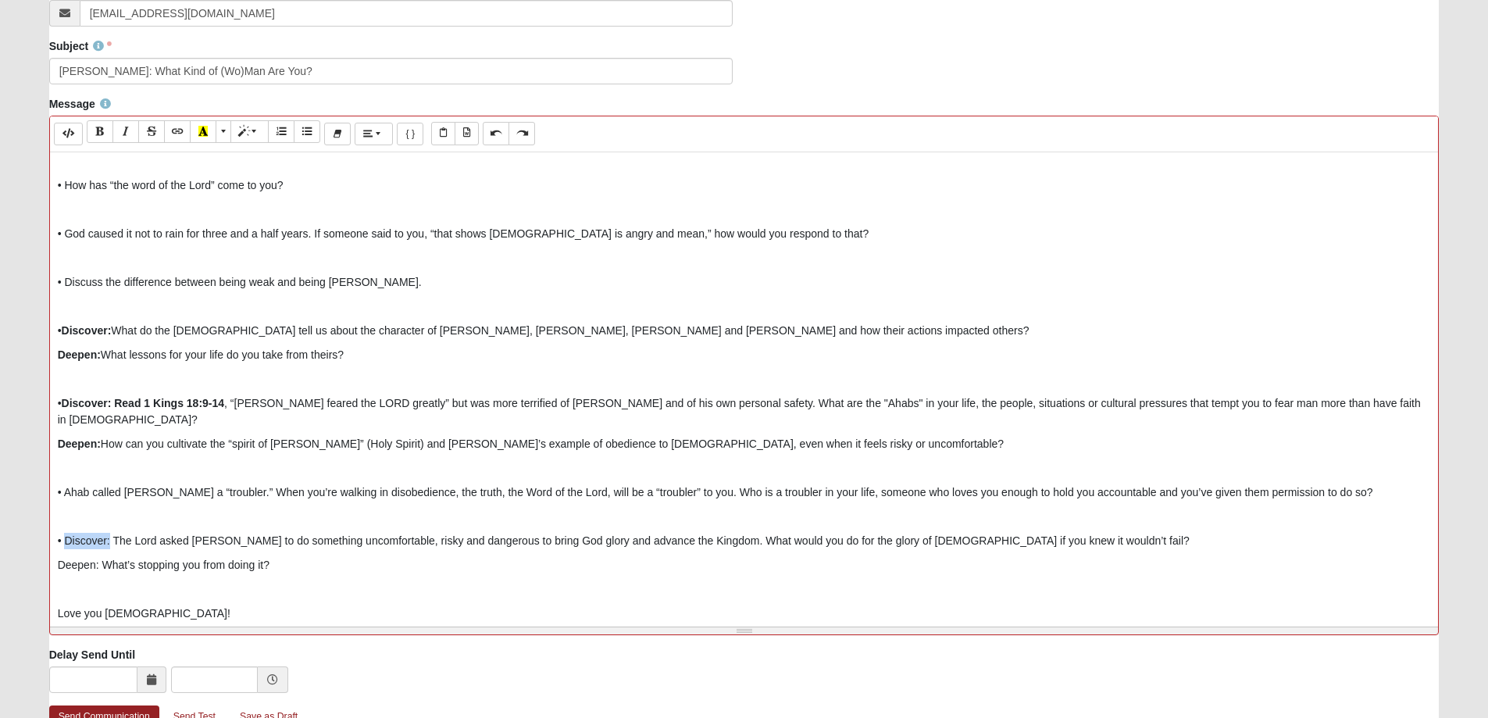
drag, startPoint x: 65, startPoint y: 522, endPoint x: 109, endPoint y: 522, distance: 43.7
click at [109, 533] on p "• Discover: The Lord asked [PERSON_NAME] to do something uncomfortable, risky a…" at bounding box center [744, 541] width 1373 height 16
drag, startPoint x: 100, startPoint y: 132, endPoint x: 113, endPoint y: 151, distance: 23.6
click at [100, 132] on icon "Bold (CTRL+B)" at bounding box center [99, 131] width 9 height 11
drag, startPoint x: 58, startPoint y: 552, endPoint x: 99, endPoint y: 543, distance: 42.3
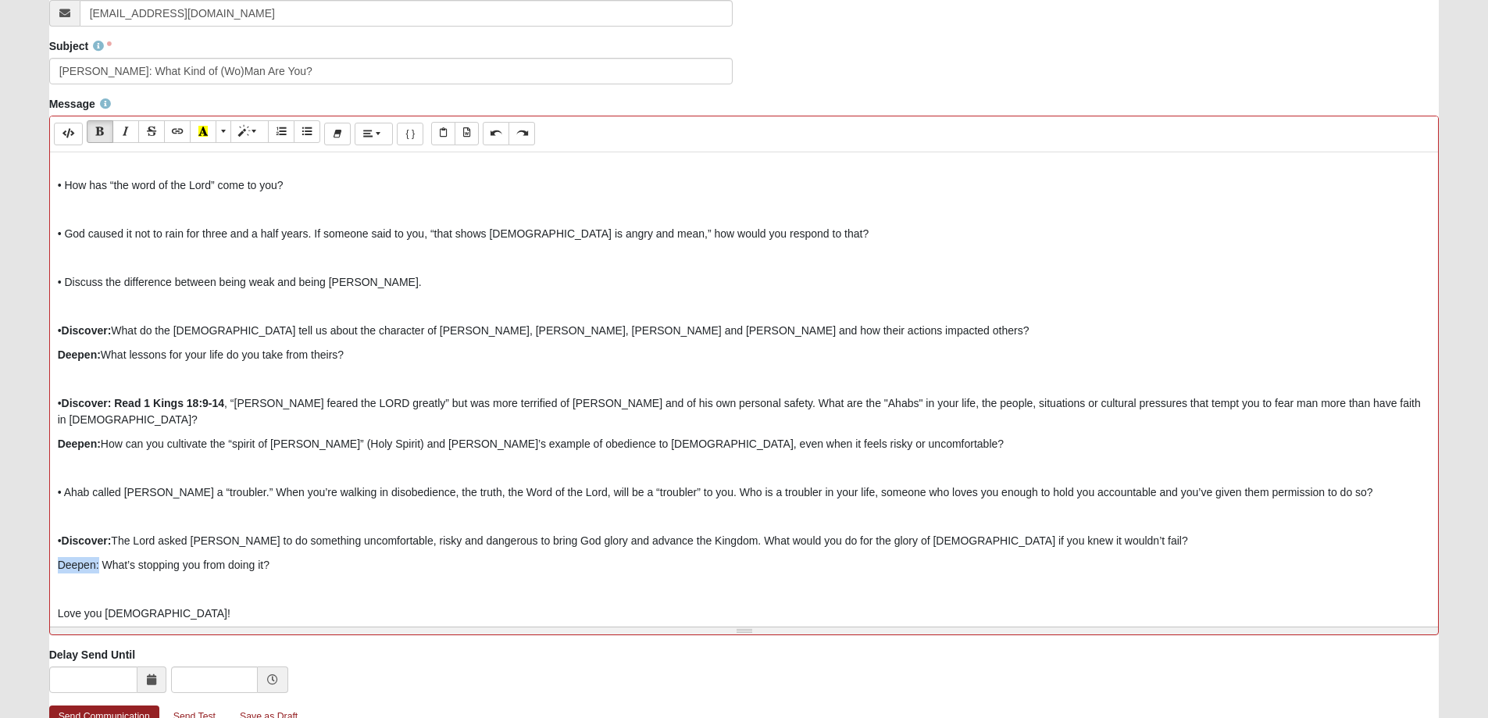
click at [99, 557] on p "Deepen: What’s stopping you from doing it?" at bounding box center [744, 565] width 1373 height 16
click at [99, 130] on icon "Bold (CTRL+B)" at bounding box center [99, 131] width 9 height 11
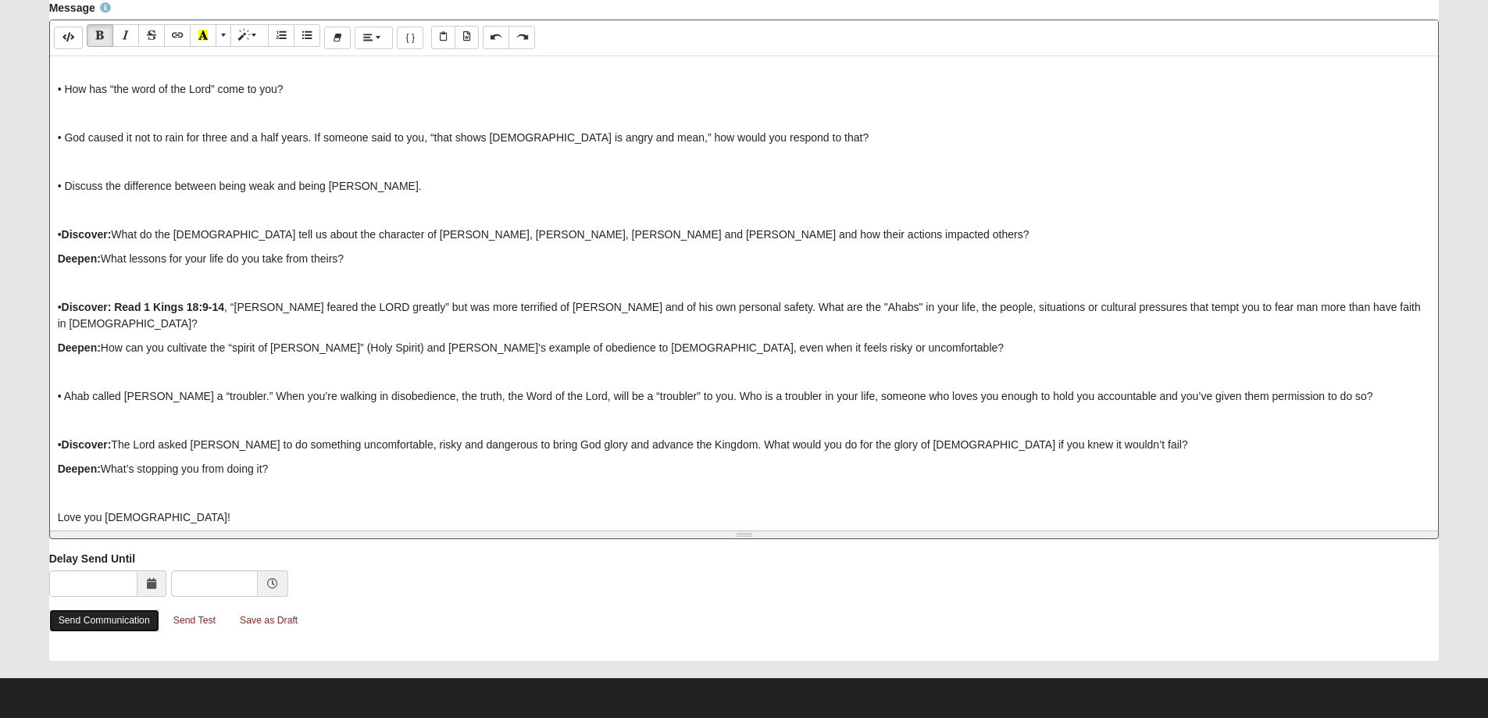
click at [122, 617] on link "Send Communication" at bounding box center [104, 620] width 110 height 23
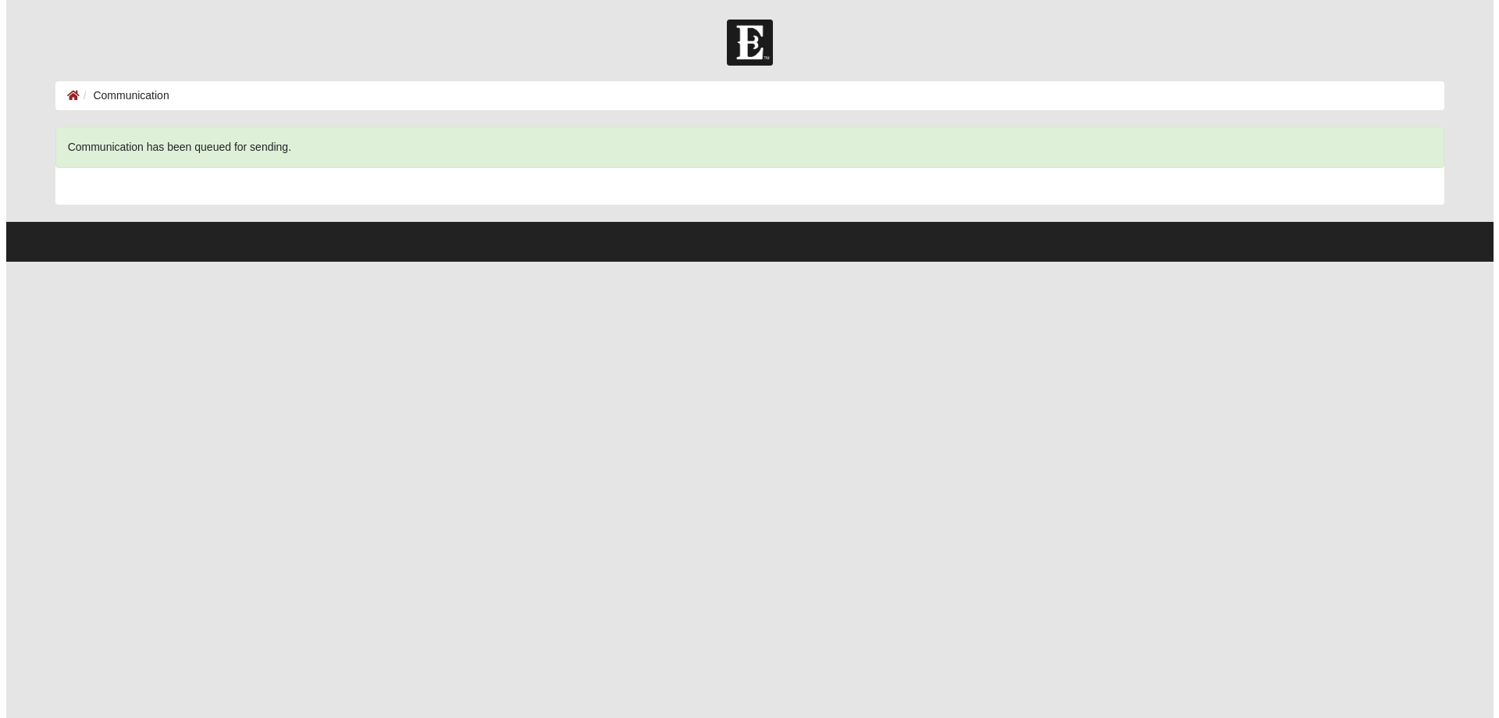
scroll to position [0, 0]
